Goal: Task Accomplishment & Management: Use online tool/utility

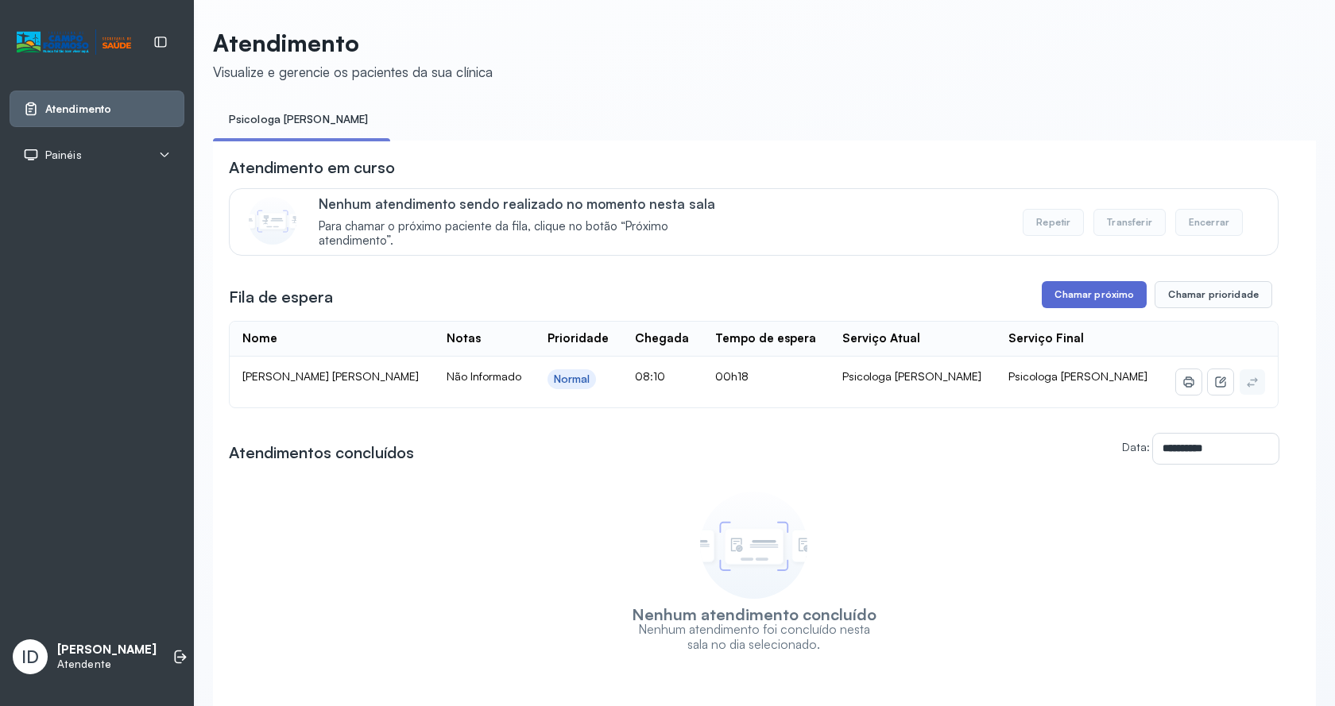
click at [1120, 299] on button "Chamar próximo" at bounding box center [1094, 294] width 105 height 27
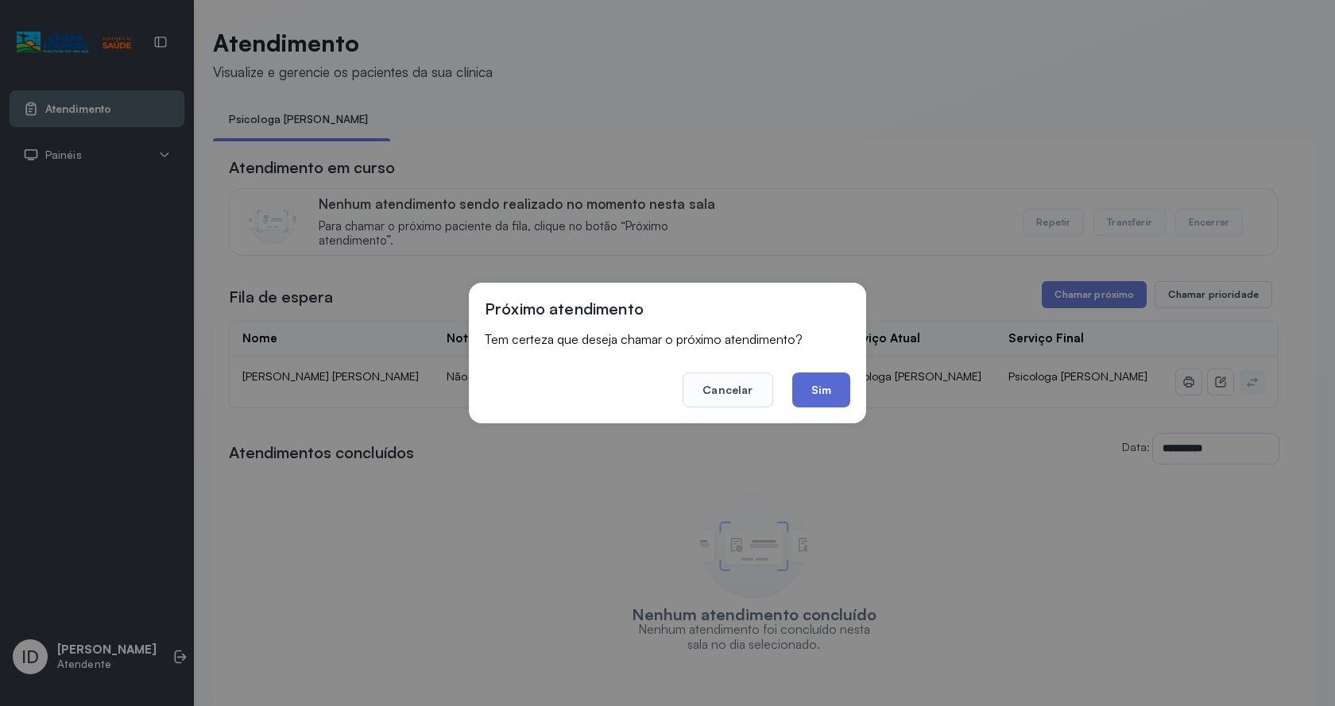
click at [822, 401] on button "Sim" at bounding box center [821, 390] width 58 height 35
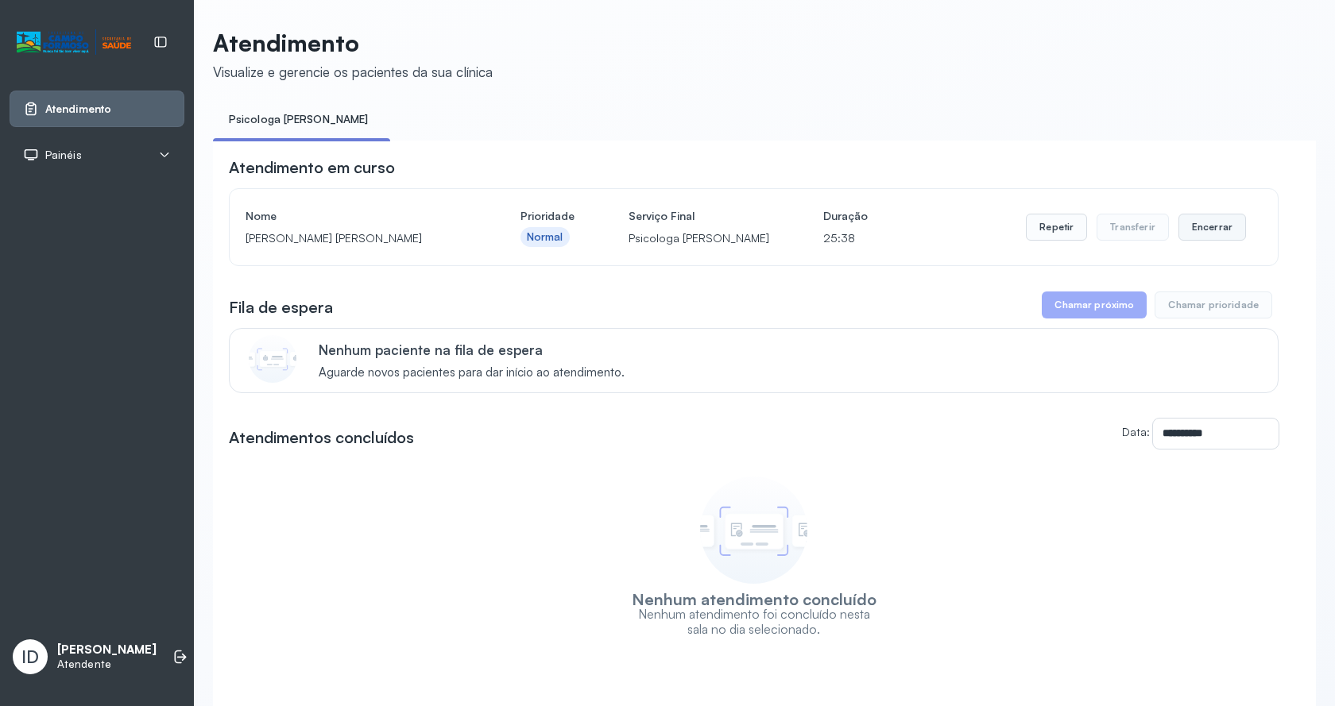
click at [1191, 224] on button "Encerrar" at bounding box center [1212, 227] width 68 height 27
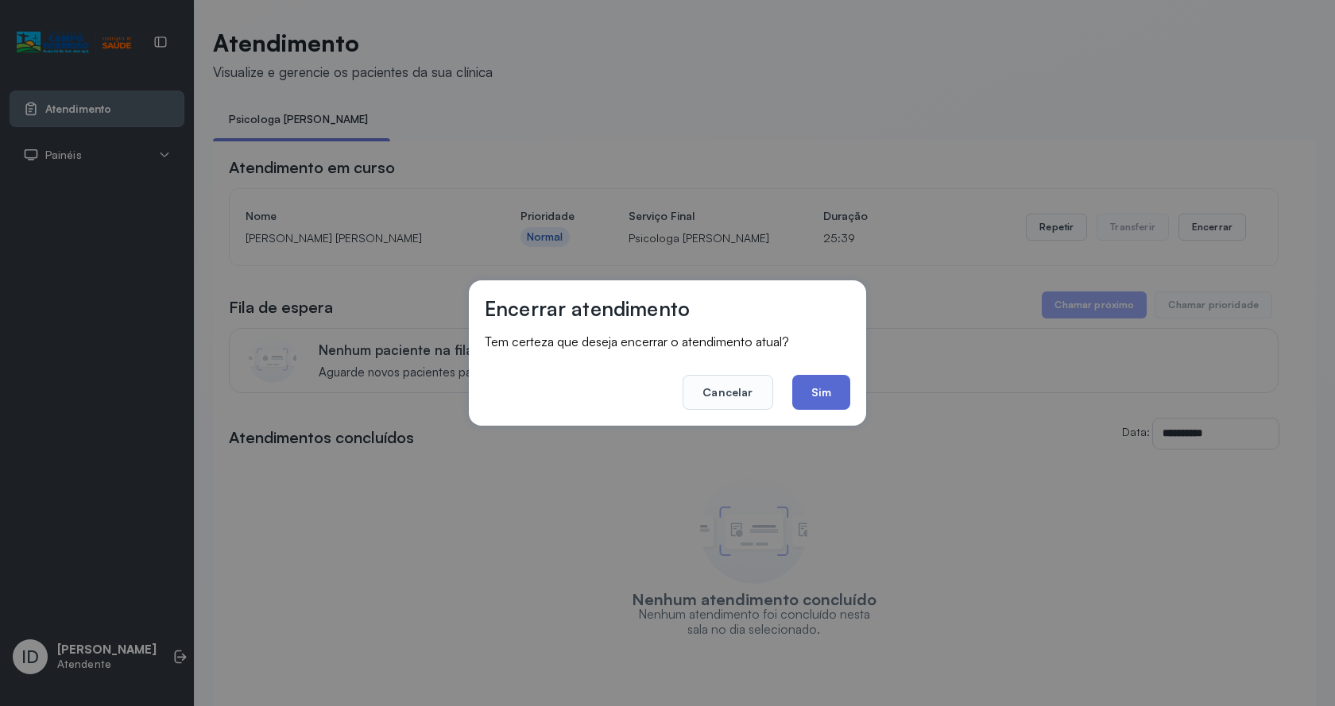
click at [807, 391] on button "Sim" at bounding box center [821, 392] width 58 height 35
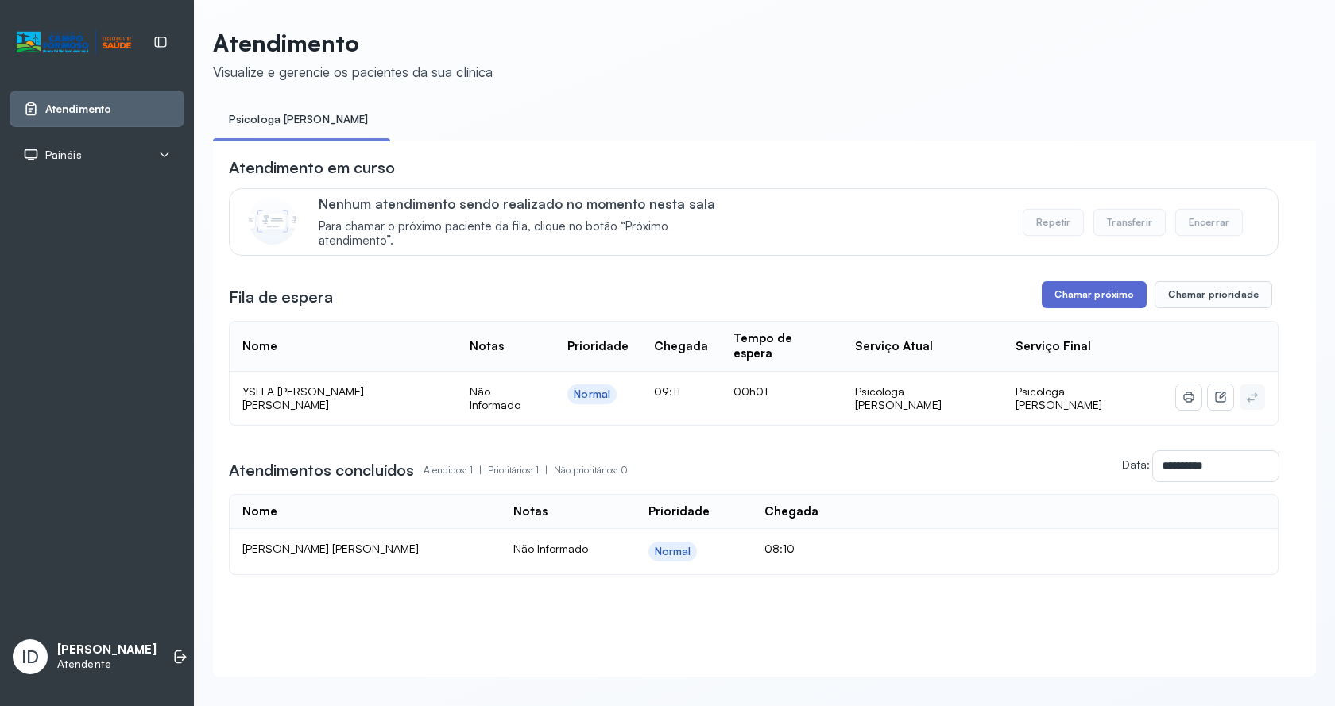
click at [1124, 300] on button "Chamar próximo" at bounding box center [1094, 294] width 105 height 27
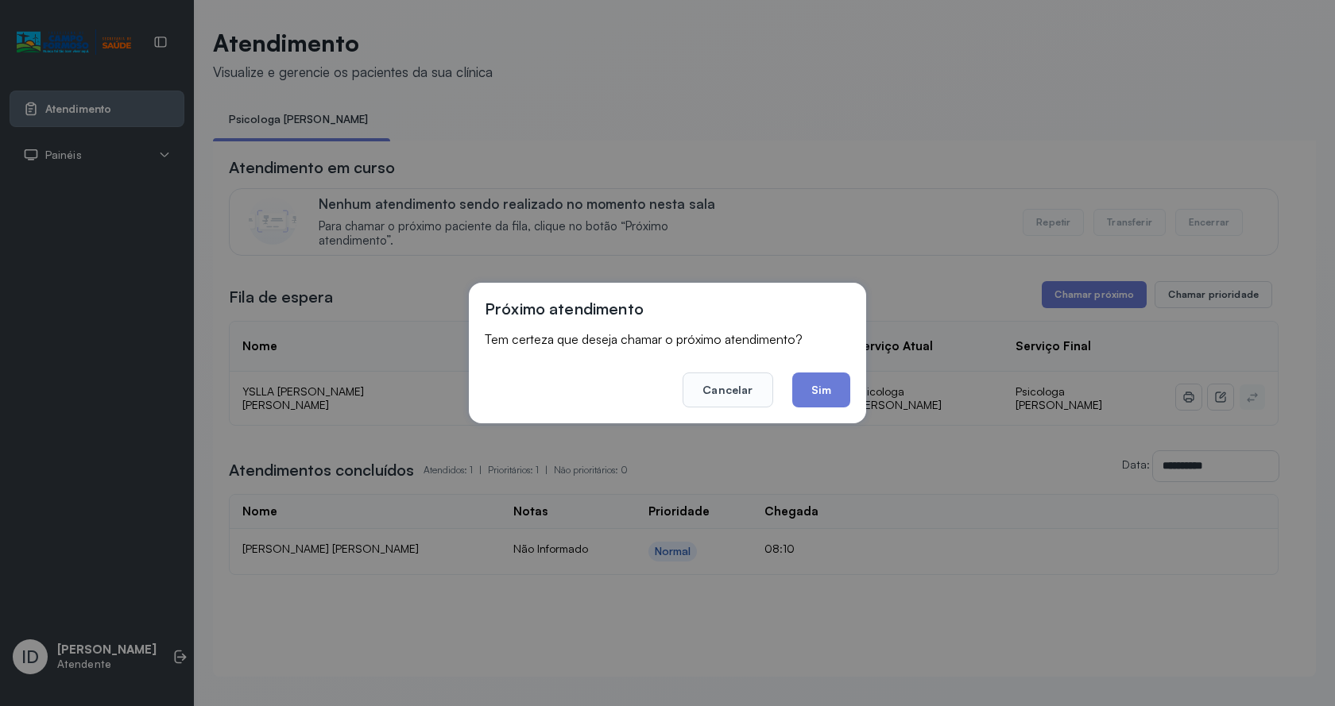
click at [846, 389] on button "Sim" at bounding box center [821, 390] width 58 height 35
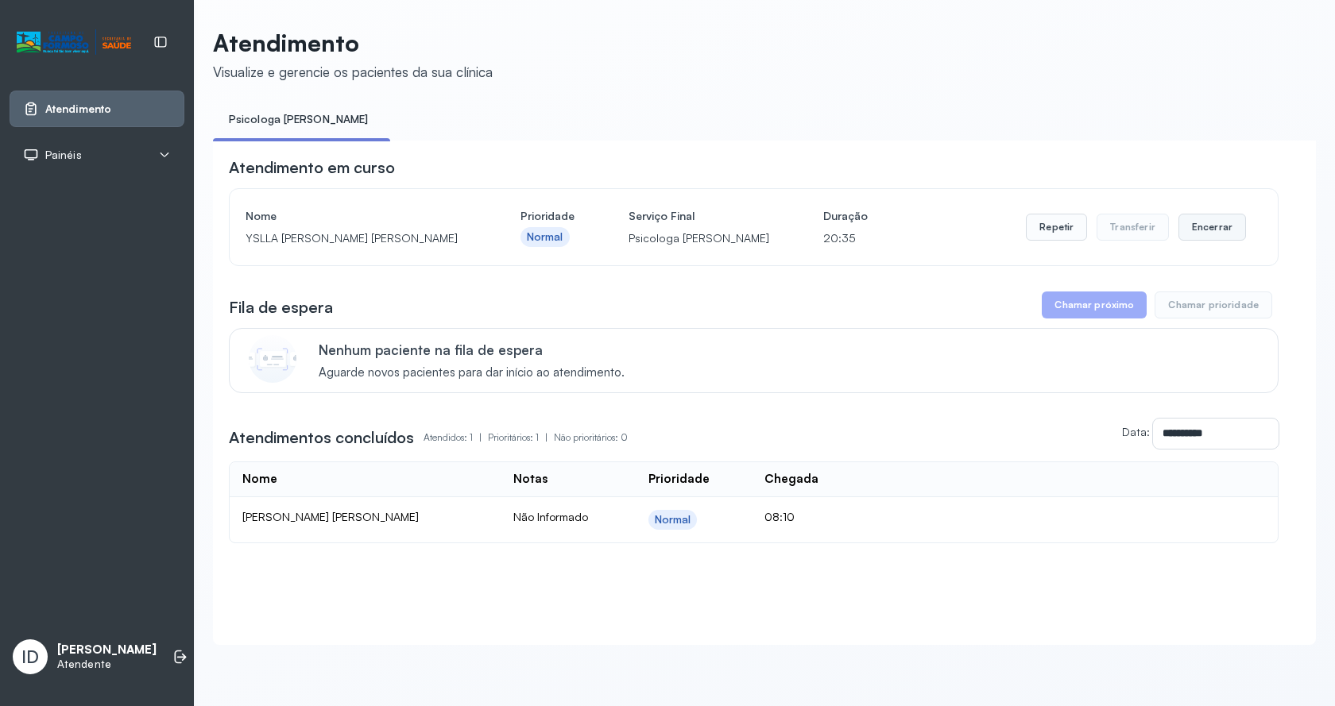
click at [1206, 232] on button "Encerrar" at bounding box center [1212, 227] width 68 height 27
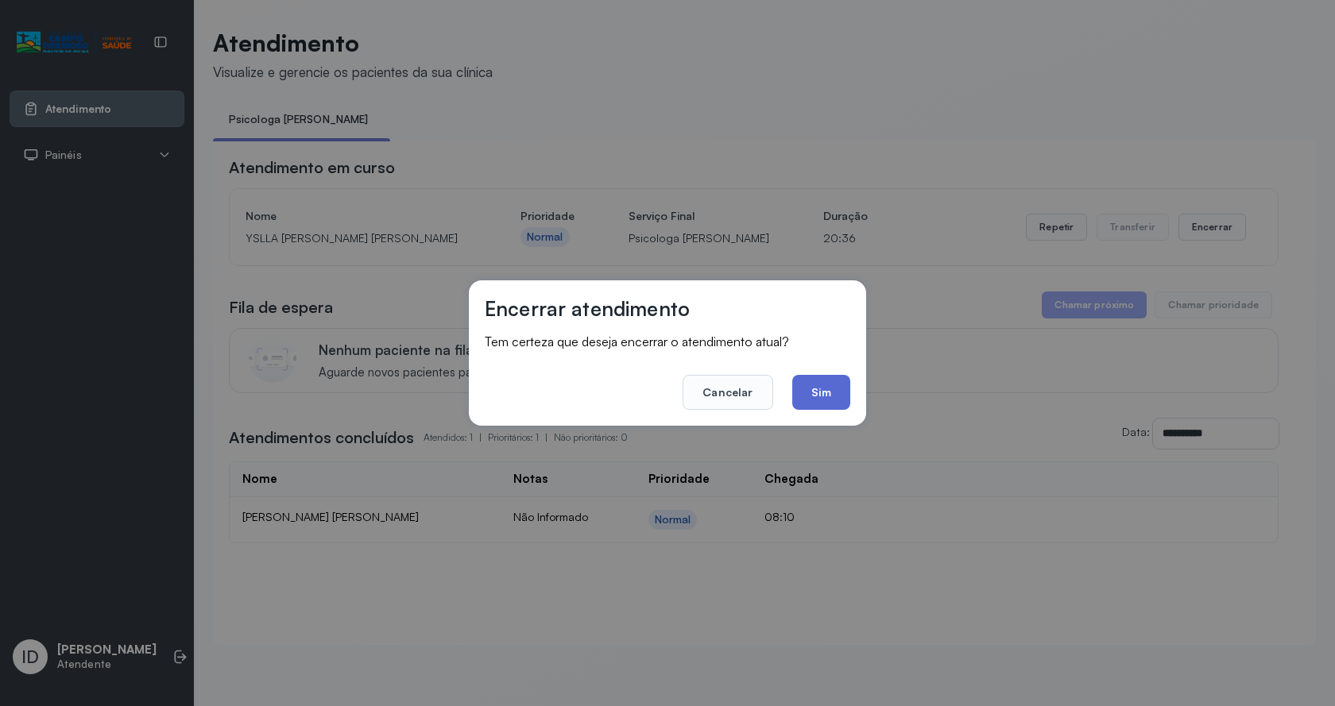
click at [828, 401] on button "Sim" at bounding box center [821, 392] width 58 height 35
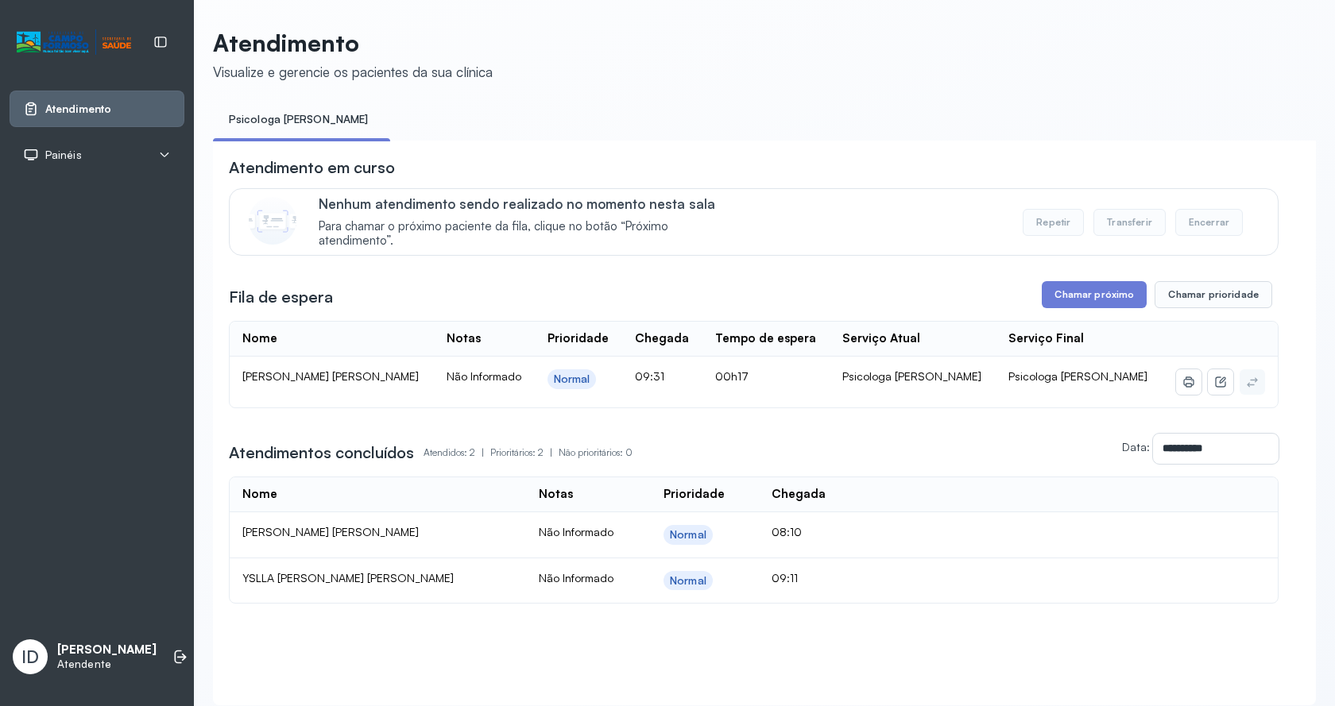
click at [1089, 279] on div "**********" at bounding box center [754, 380] width 1050 height 447
click at [1080, 298] on button "Chamar próximo" at bounding box center [1094, 294] width 105 height 27
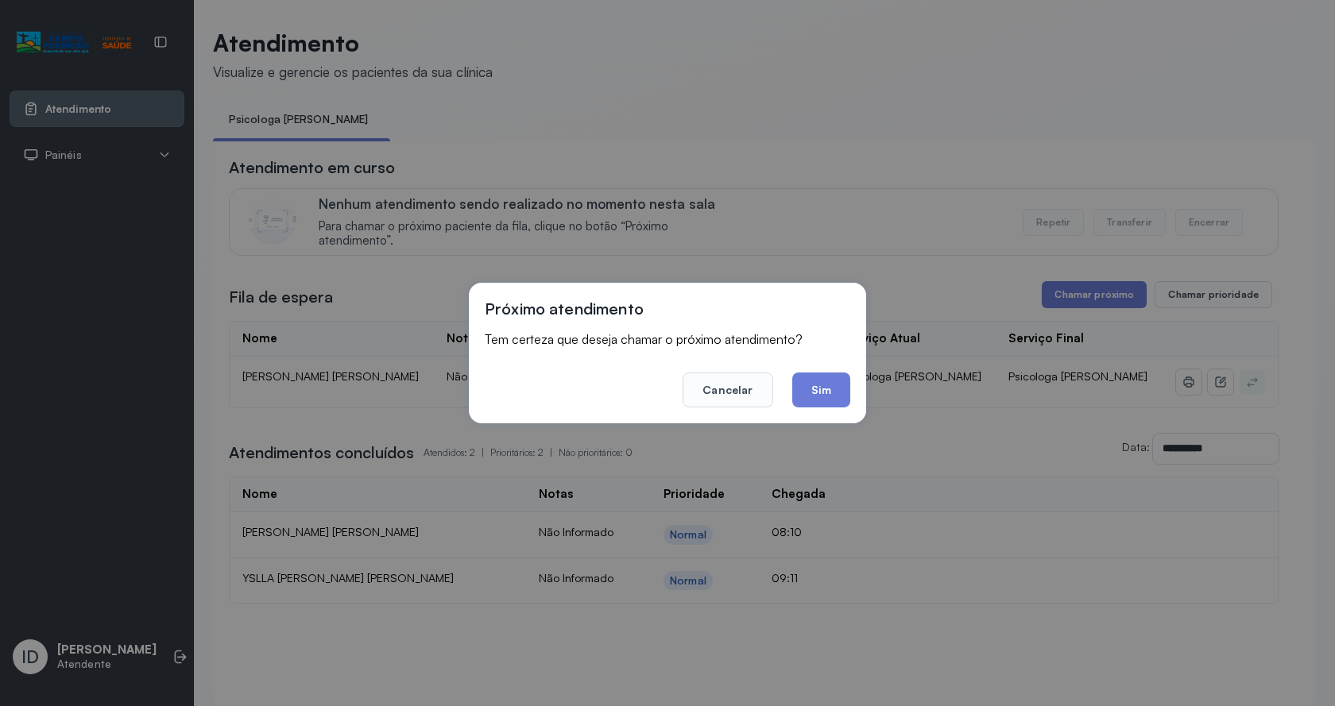
click at [824, 372] on footer "Cancelar Sim" at bounding box center [668, 378] width 366 height 57
click at [827, 386] on button "Sim" at bounding box center [821, 390] width 58 height 35
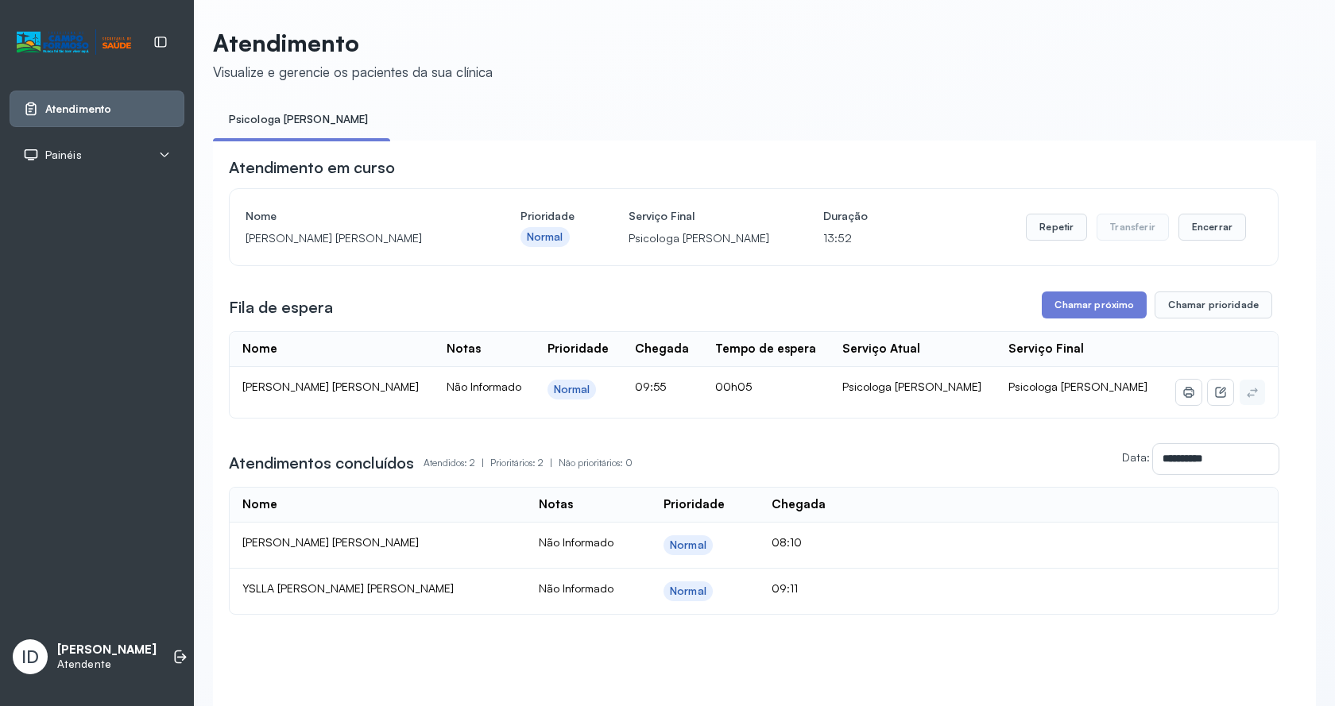
scroll to position [72, 0]
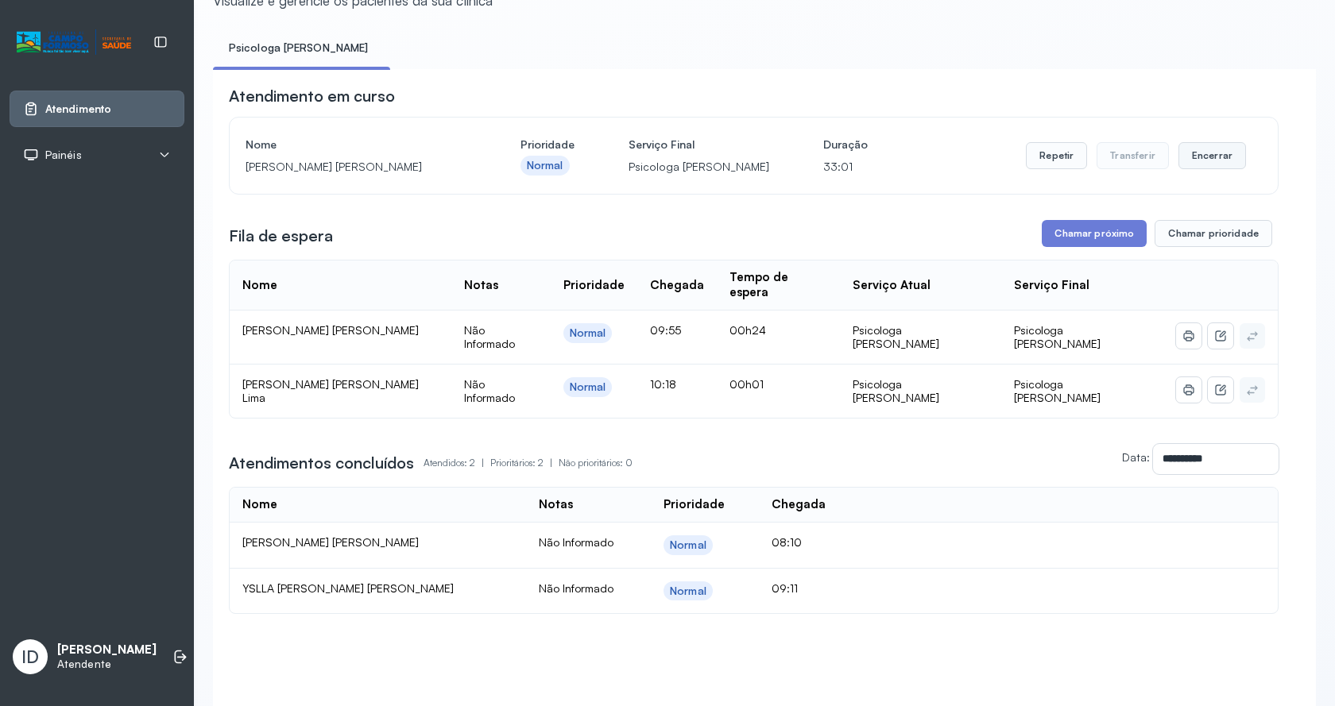
click at [1218, 161] on button "Encerrar" at bounding box center [1212, 155] width 68 height 27
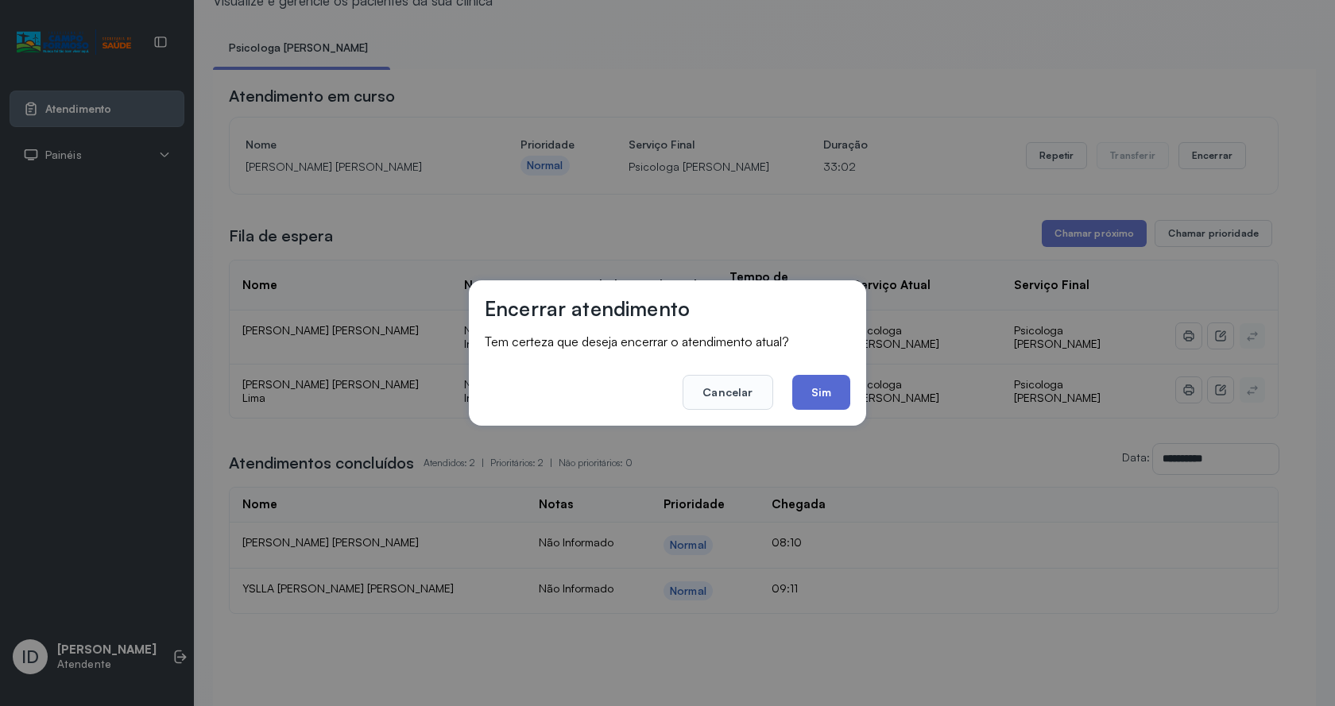
drag, startPoint x: 853, startPoint y: 393, endPoint x: 842, endPoint y: 398, distance: 12.1
click at [849, 395] on div "Encerrar atendimento Tem certeza que deseja encerrar o atendimento atual? Cance…" at bounding box center [667, 353] width 397 height 145
click at [842, 398] on button "Sim" at bounding box center [821, 392] width 58 height 35
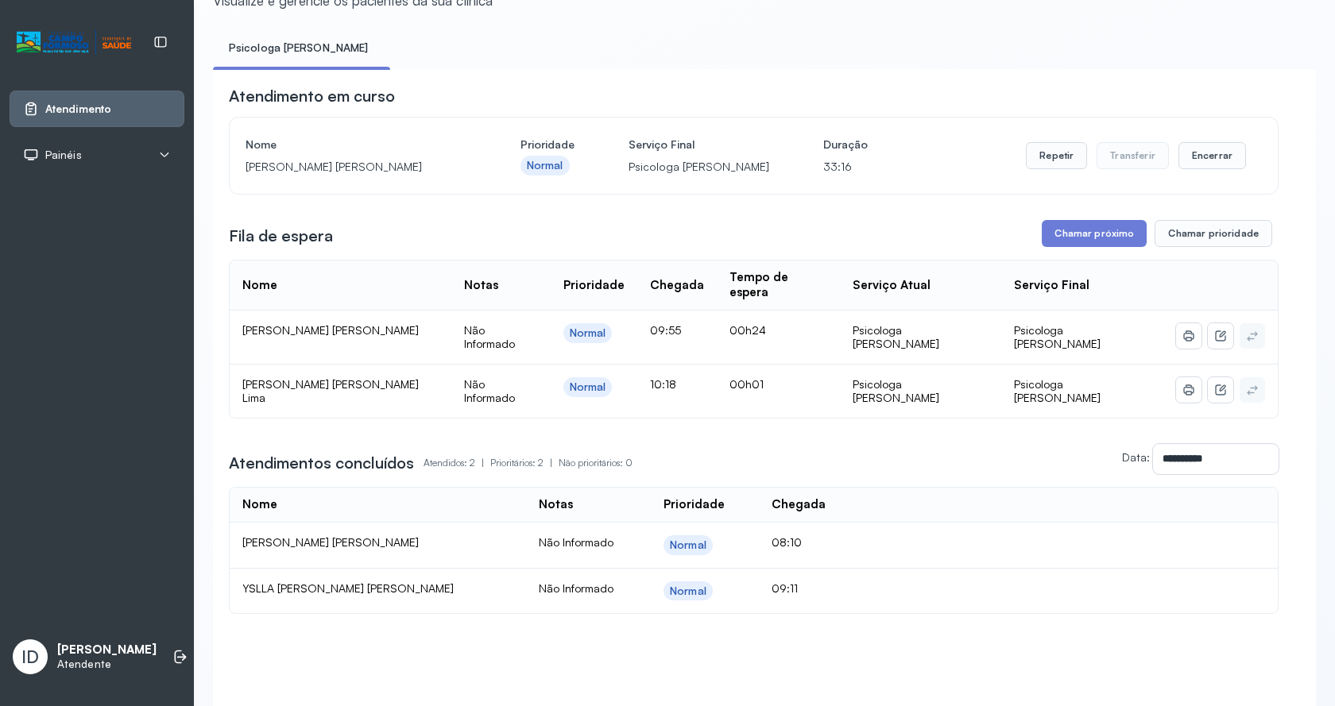
scroll to position [0, 0]
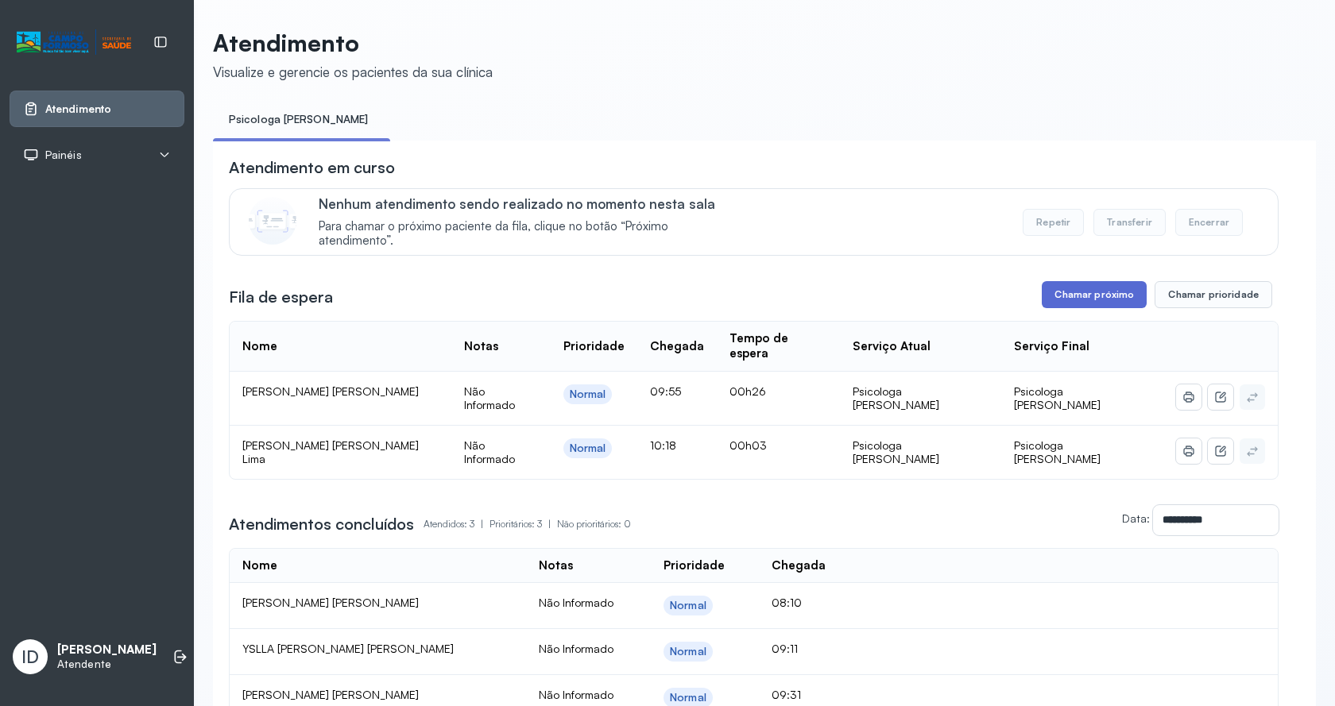
click at [1104, 306] on button "Chamar próximo" at bounding box center [1094, 294] width 105 height 27
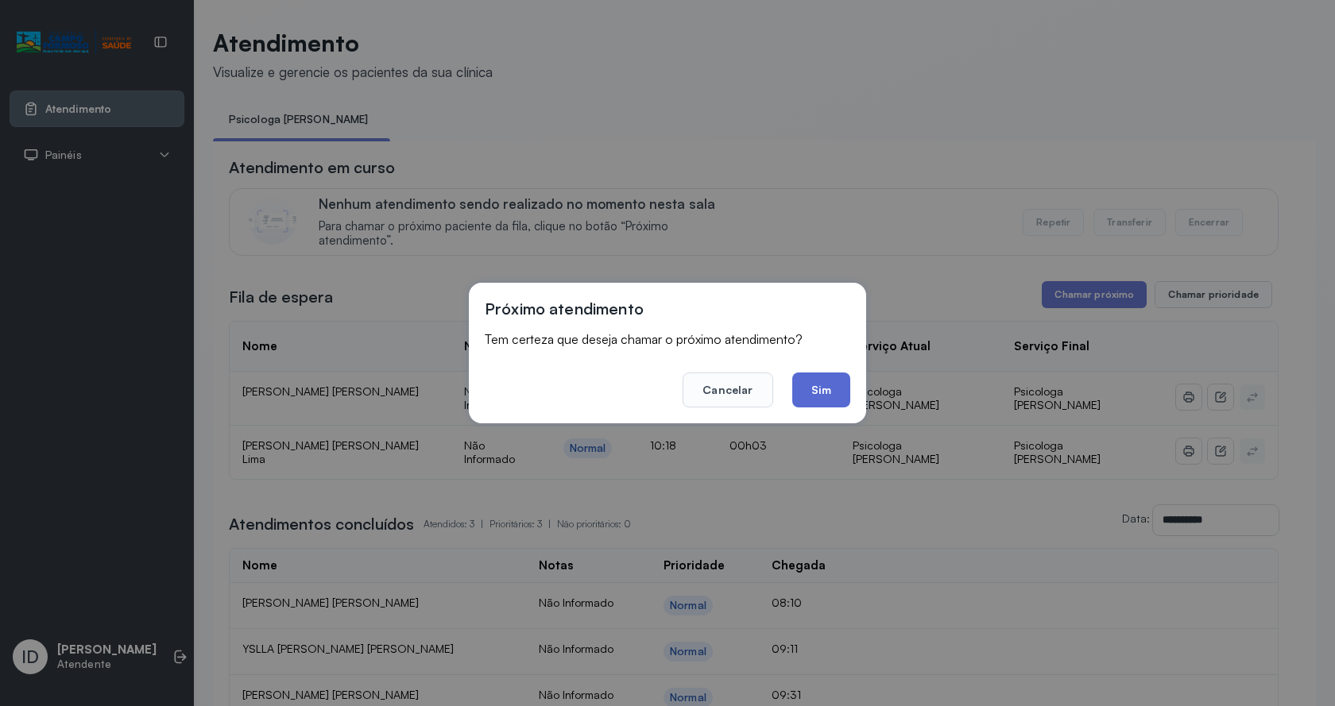
click at [821, 401] on button "Sim" at bounding box center [821, 390] width 58 height 35
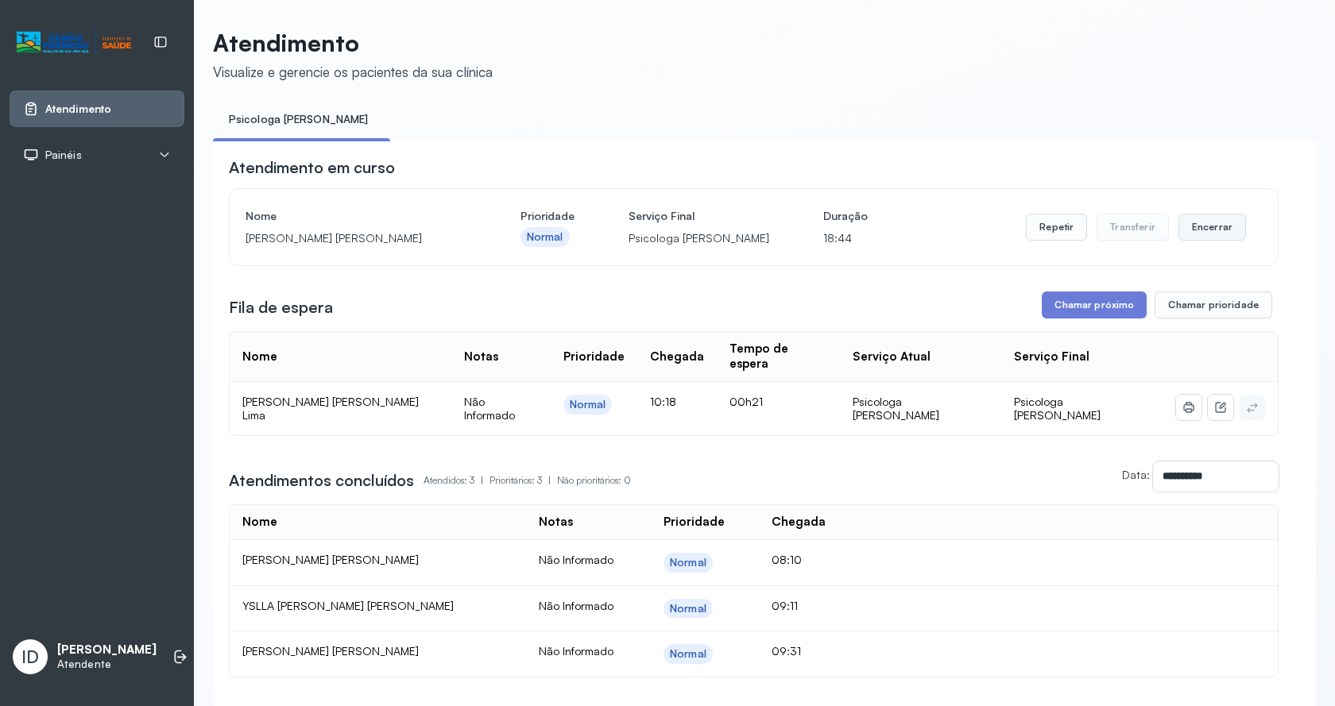
click at [1190, 227] on button "Encerrar" at bounding box center [1212, 227] width 68 height 27
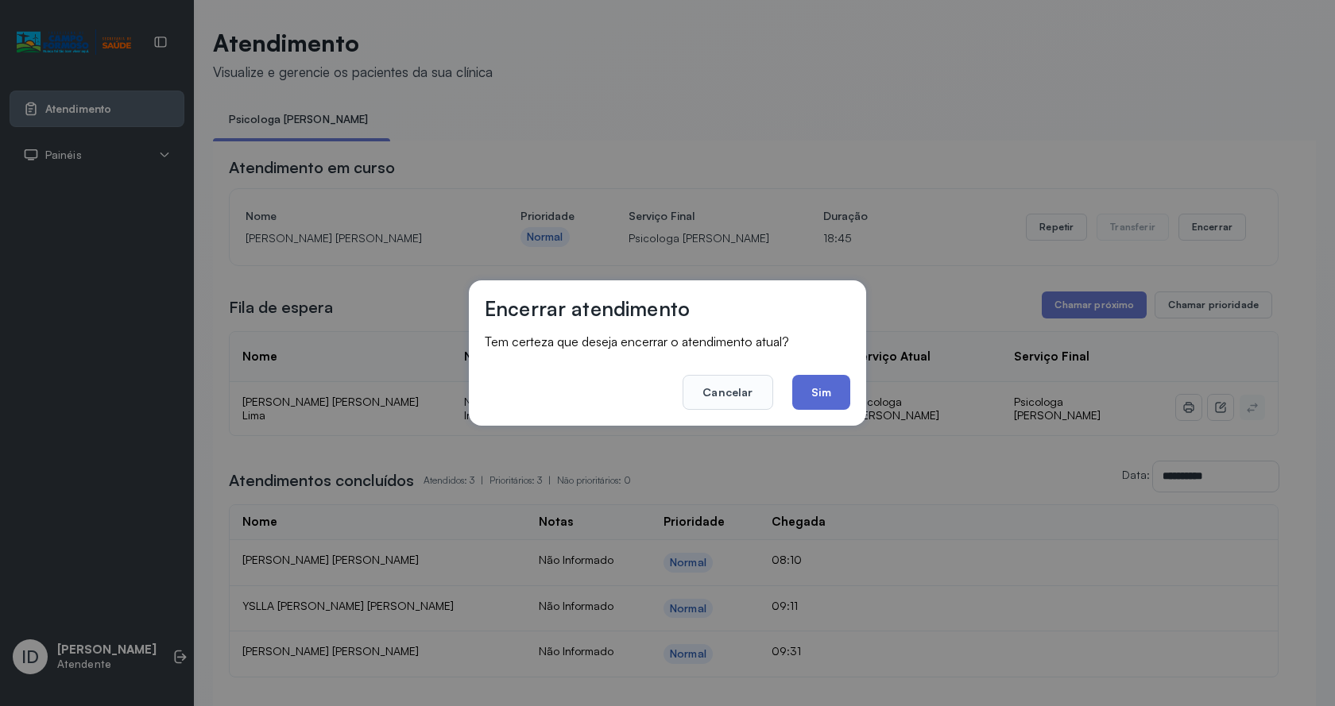
click at [828, 396] on button "Sim" at bounding box center [821, 392] width 58 height 35
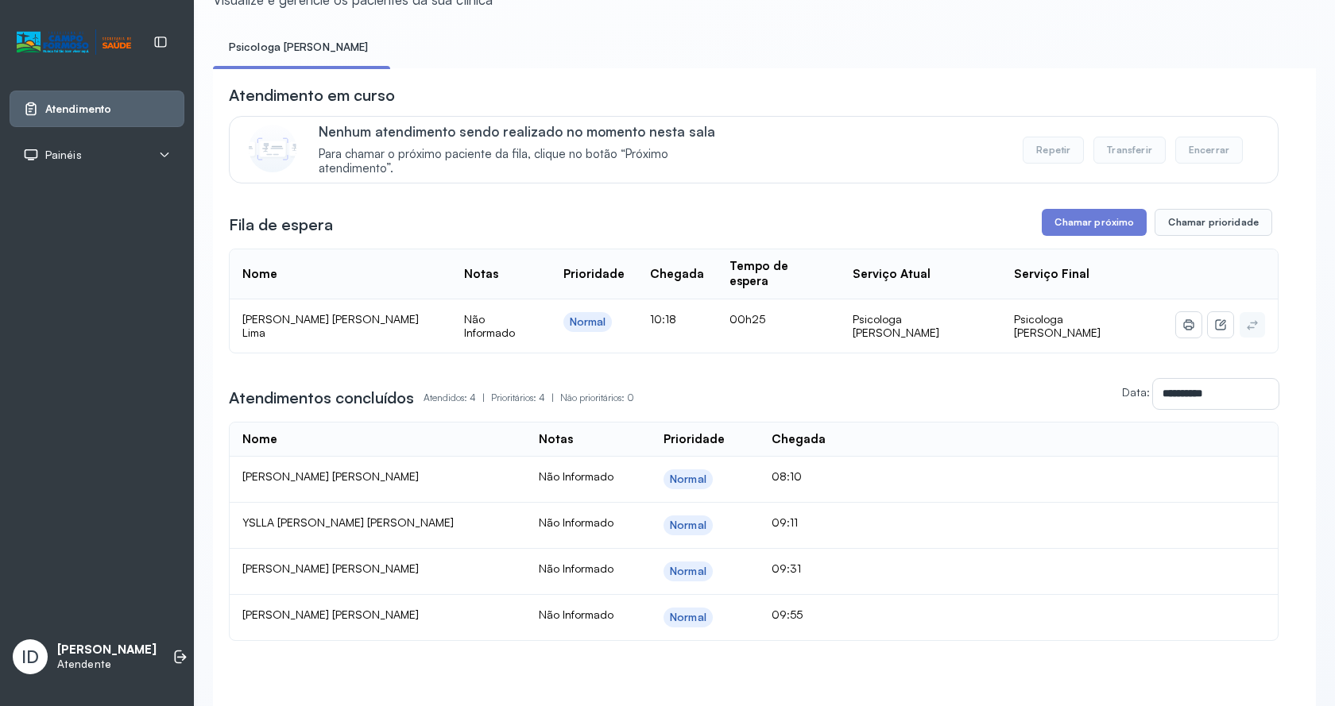
scroll to position [153, 0]
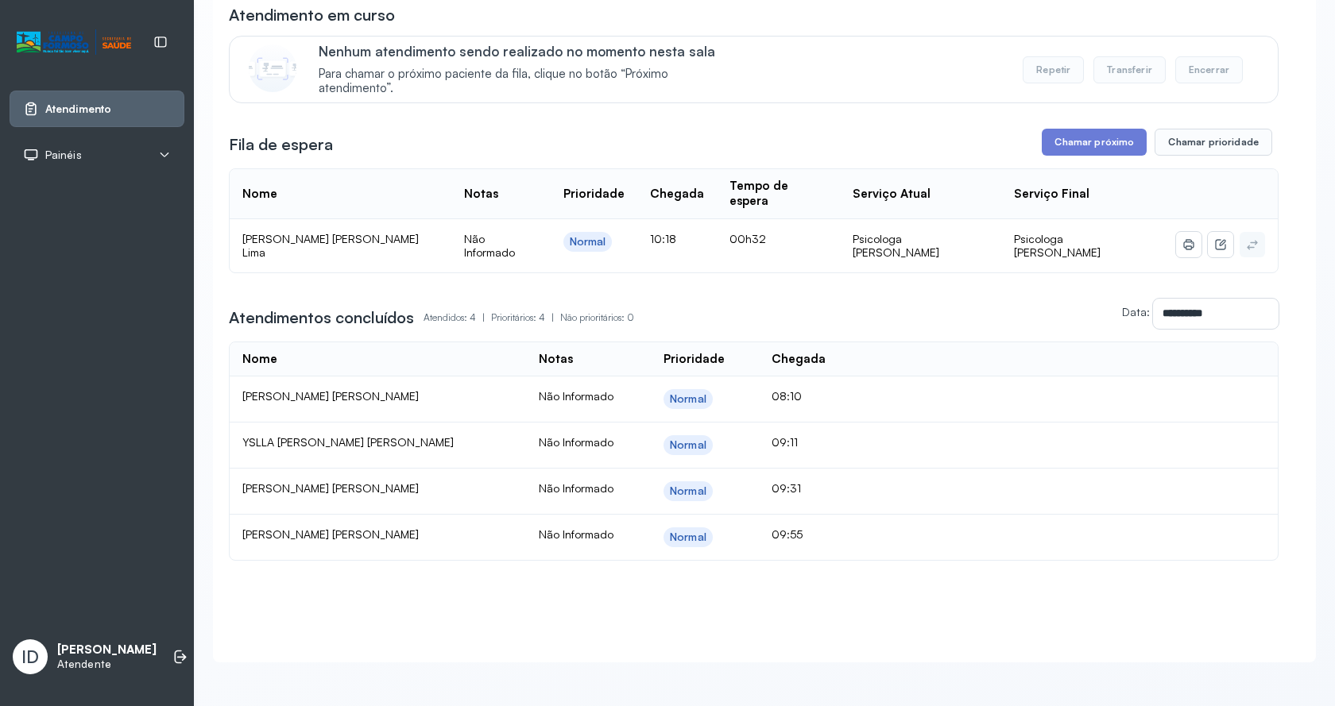
click at [1058, 130] on div "**********" at bounding box center [754, 282] width 1050 height 557
click at [1110, 154] on button "Chamar próximo" at bounding box center [1094, 142] width 105 height 27
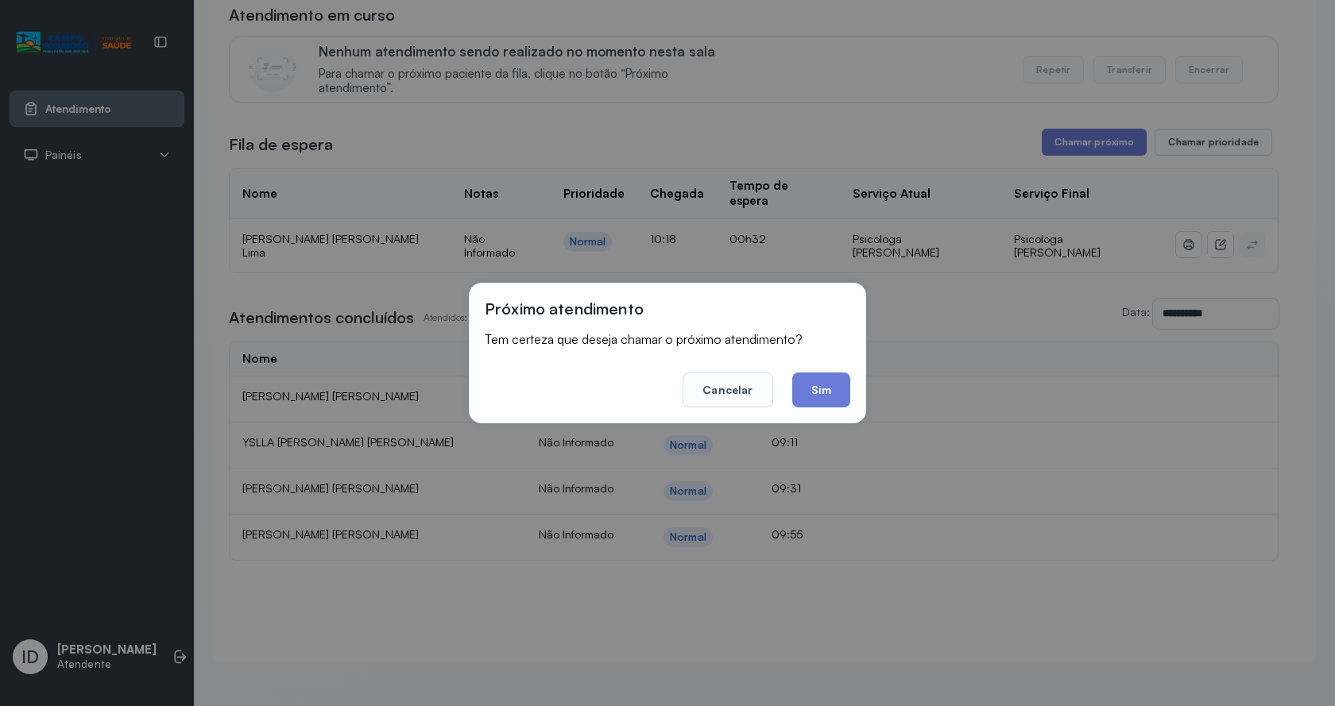
drag, startPoint x: 813, startPoint y: 393, endPoint x: 946, endPoint y: 359, distance: 137.6
click at [822, 391] on button "Sim" at bounding box center [821, 390] width 58 height 35
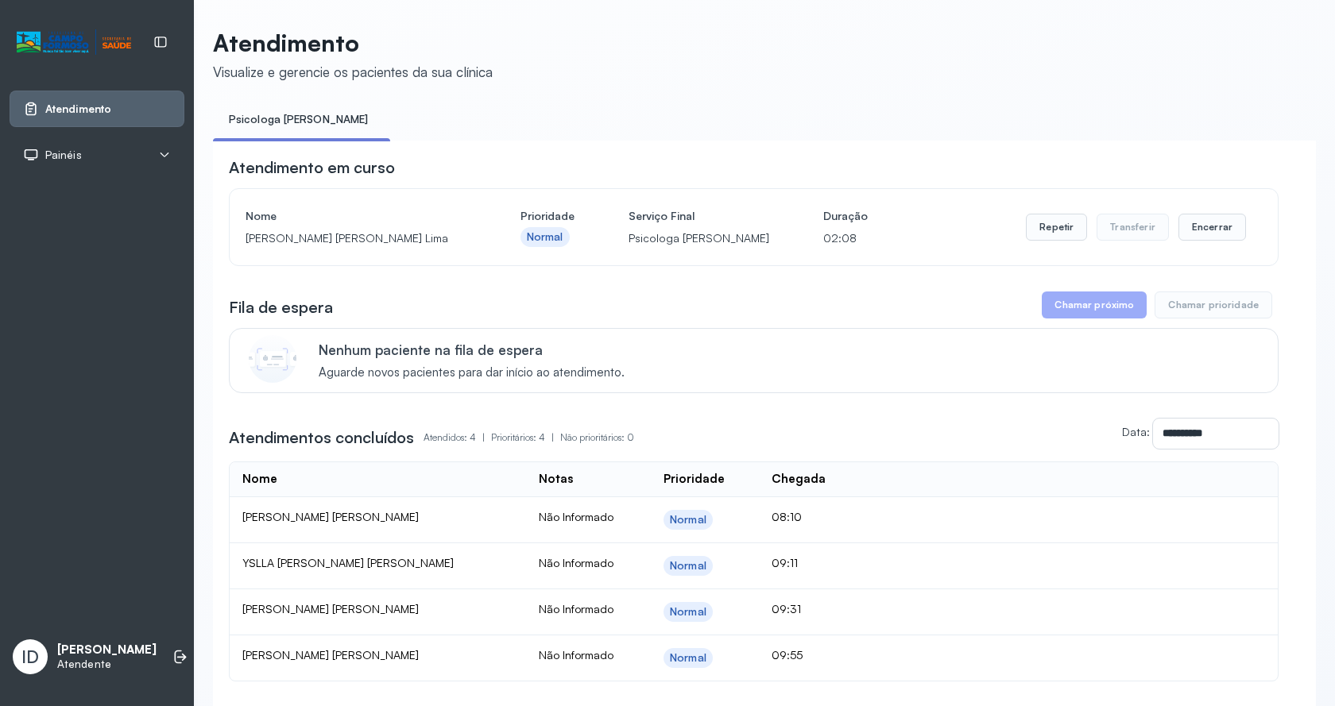
scroll to position [138, 0]
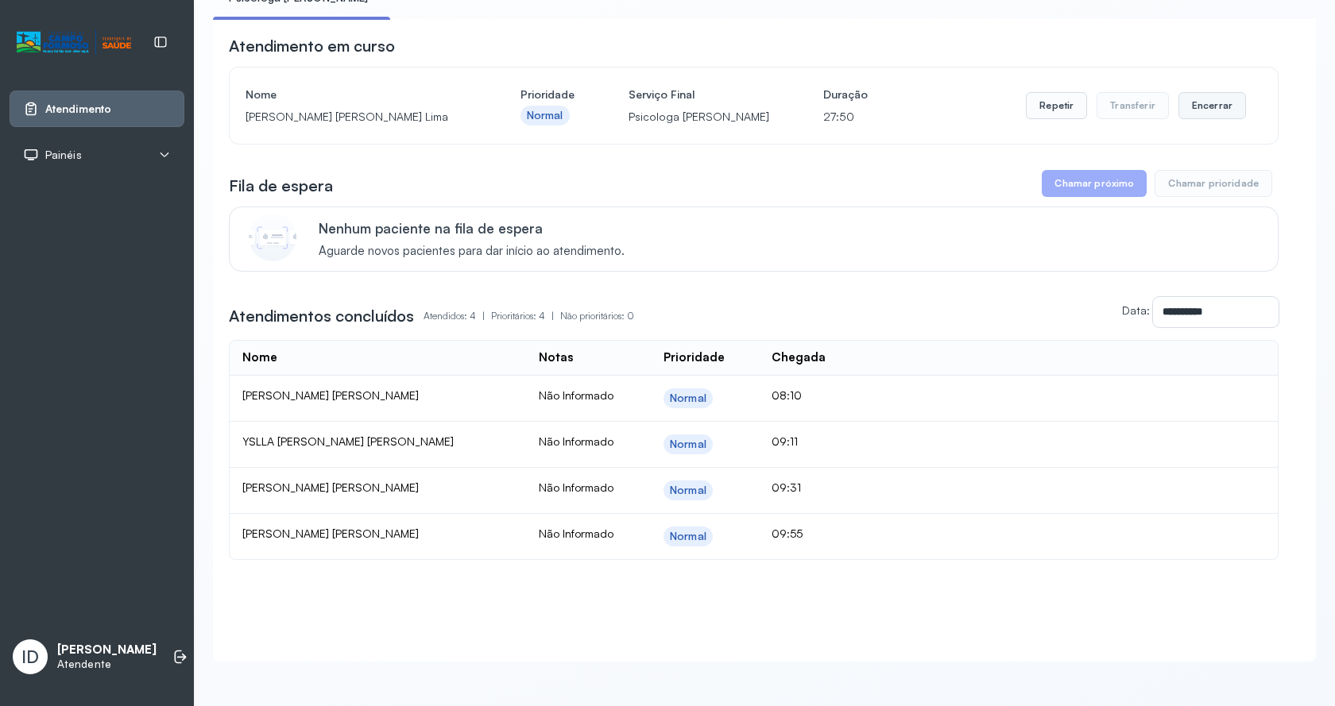
click at [1214, 102] on button "Encerrar" at bounding box center [1212, 105] width 68 height 27
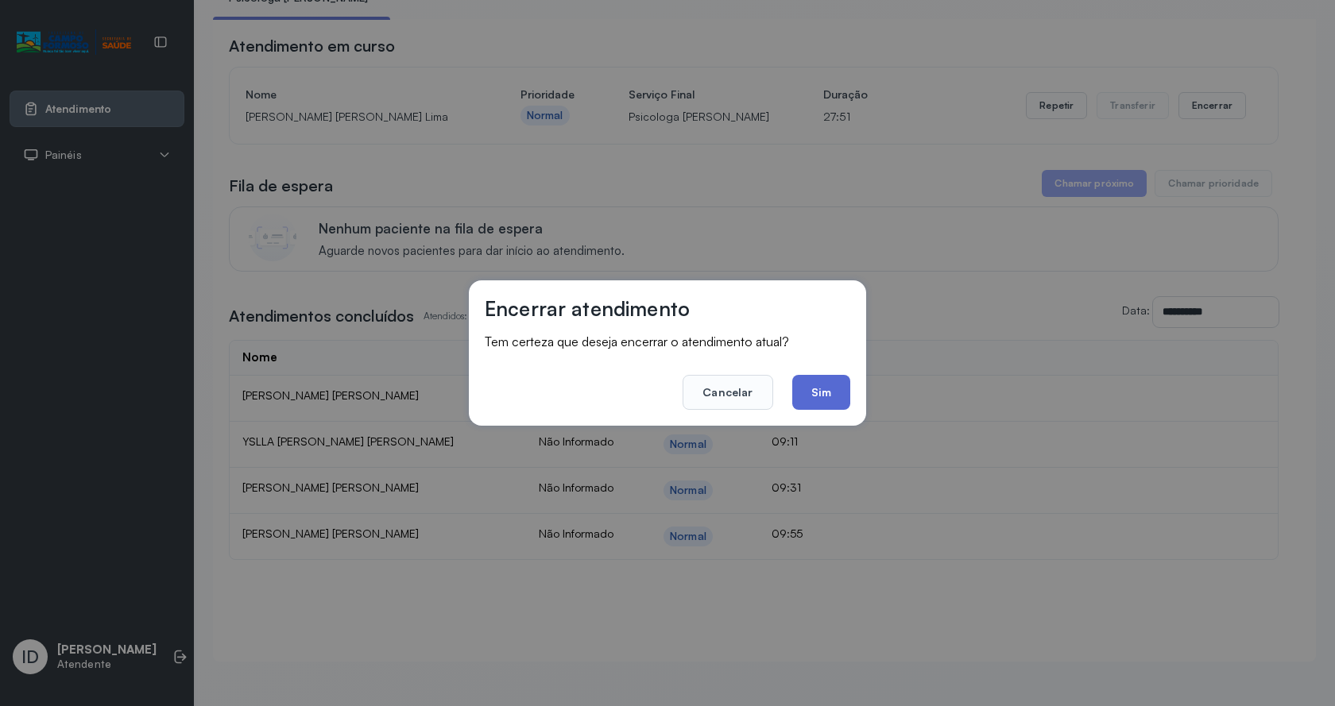
click at [822, 381] on button "Sim" at bounding box center [821, 392] width 58 height 35
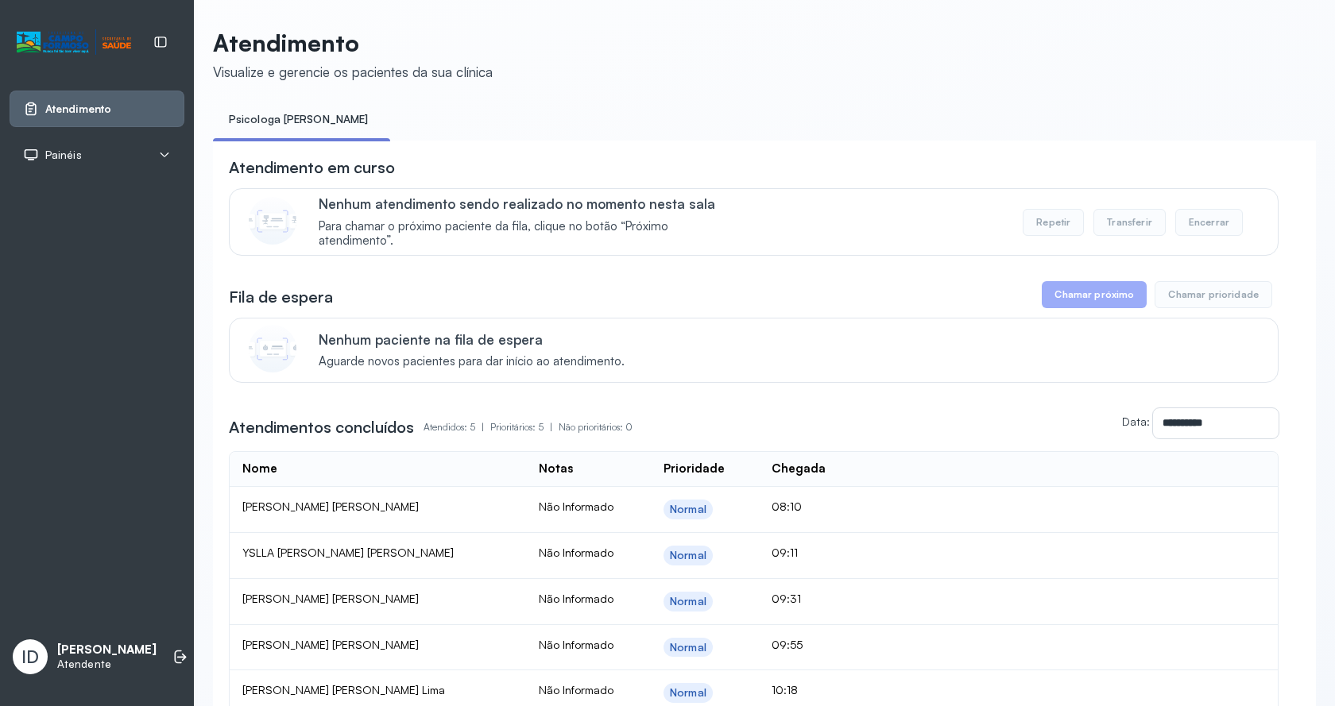
scroll to position [173, 0]
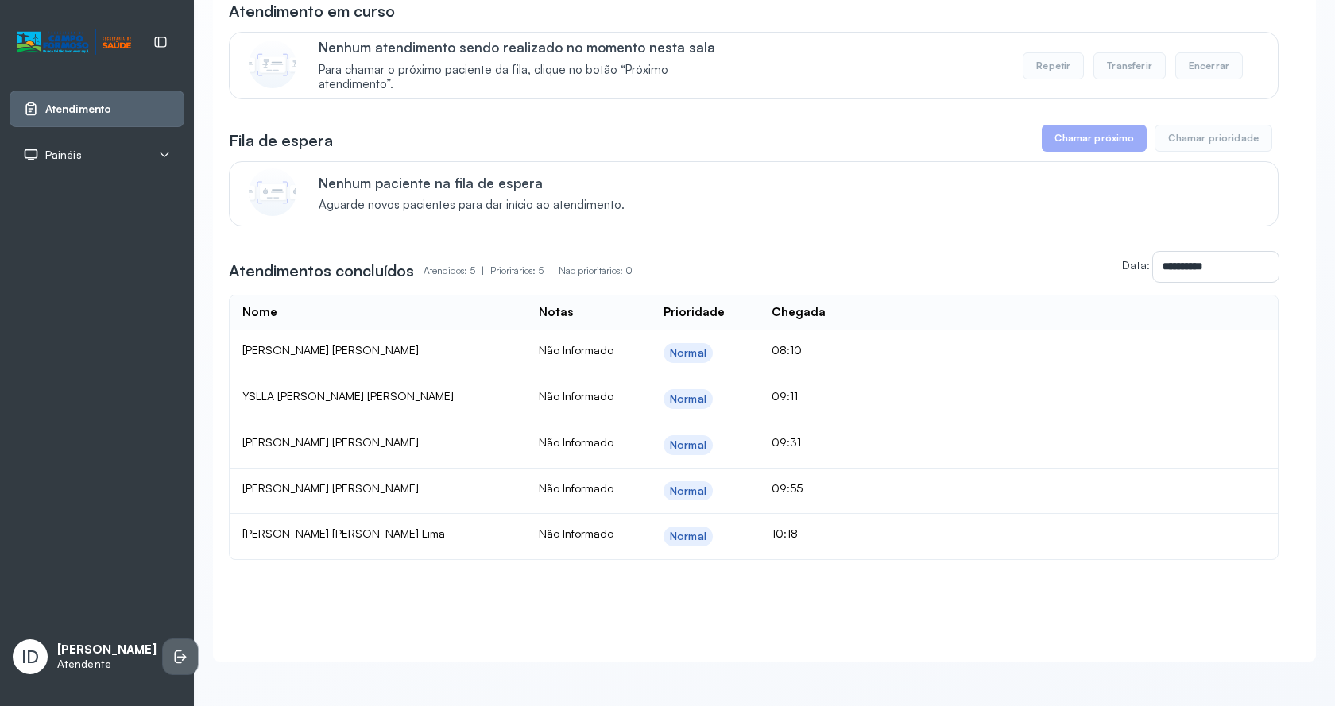
click at [163, 640] on li at bounding box center [180, 657] width 35 height 35
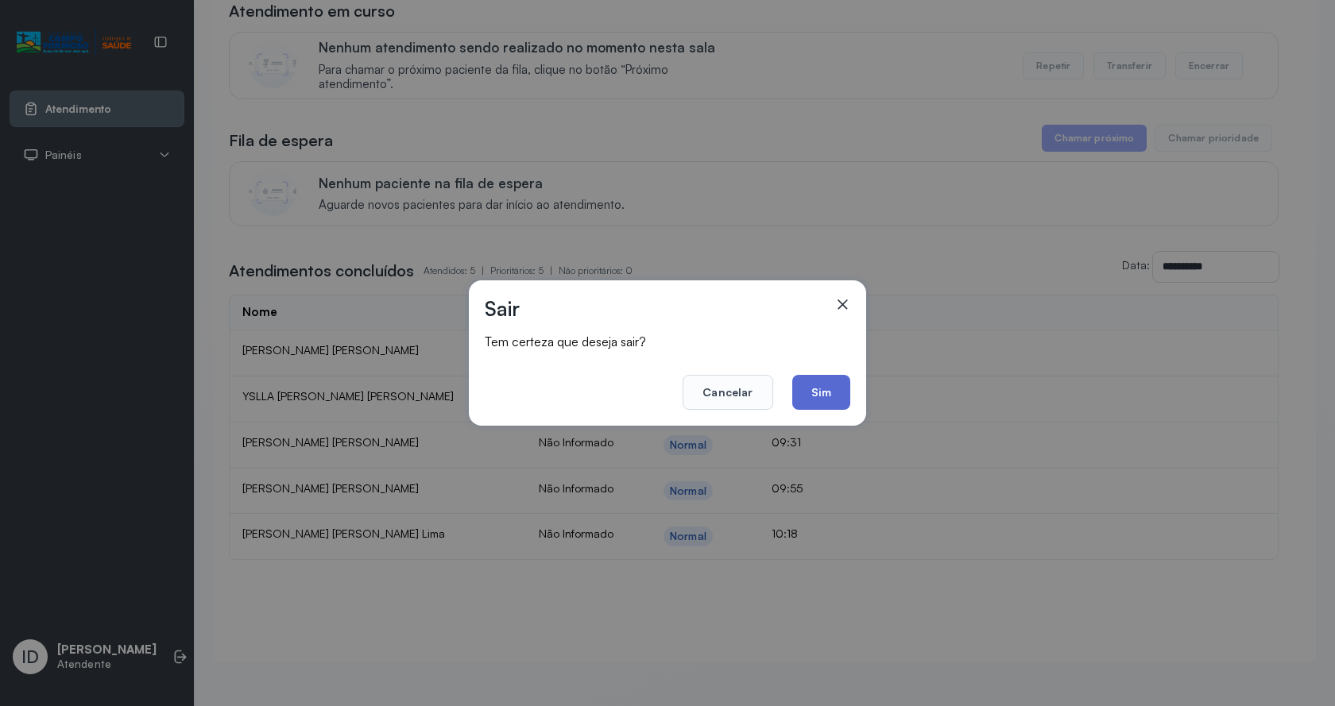
click at [815, 401] on button "Sim" at bounding box center [821, 392] width 58 height 35
